Goal: Task Accomplishment & Management: Use online tool/utility

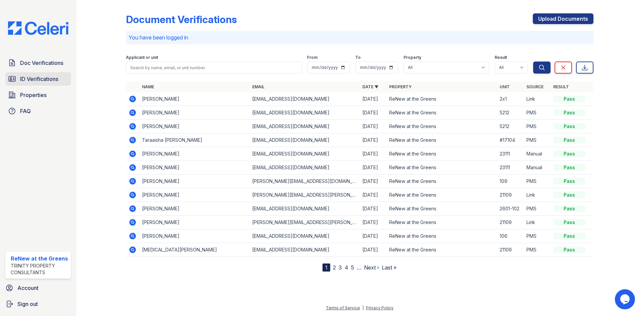
click at [27, 75] on span "ID Verifications" at bounding box center [39, 79] width 38 height 8
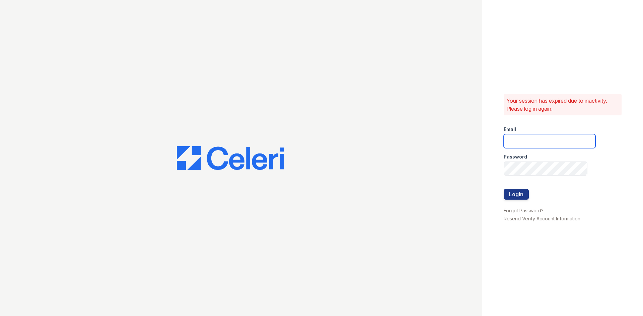
click at [535, 143] on input "email" at bounding box center [550, 141] width 92 height 14
type input "renewatthegreens@trinity-pm.com"
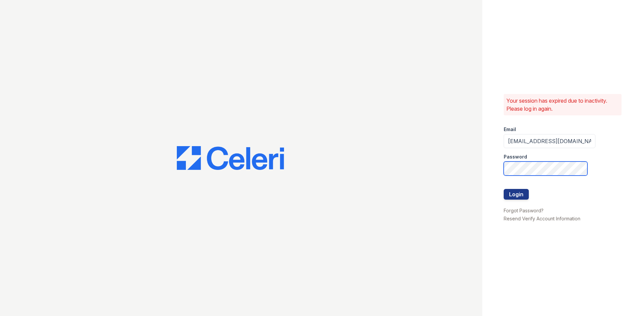
click at [504, 189] on button "Login" at bounding box center [516, 194] width 25 height 11
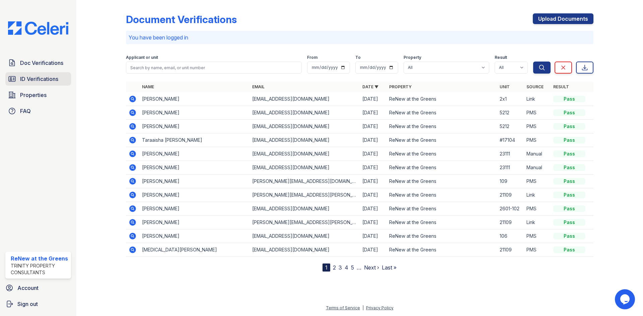
click at [33, 79] on span "ID Verifications" at bounding box center [39, 79] width 38 height 8
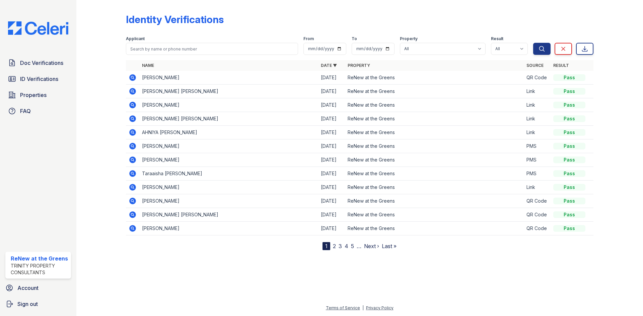
drag, startPoint x: 23, startPoint y: 98, endPoint x: 95, endPoint y: 98, distance: 72.3
click at [23, 98] on span "Properties" at bounding box center [33, 95] width 26 height 8
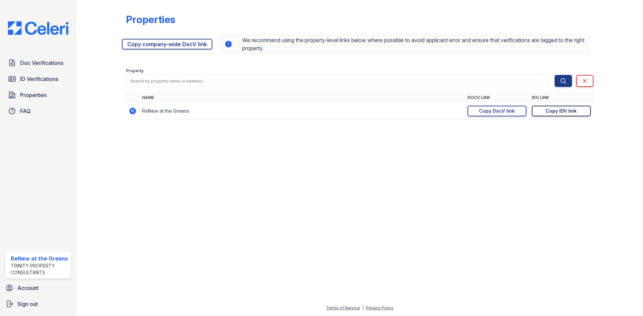
click at [537, 112] on link "Copy IDV link Copy link" at bounding box center [561, 111] width 59 height 11
